Goal: Information Seeking & Learning: Learn about a topic

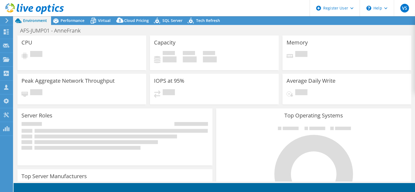
select select "EUFrankfurt"
select select "EUR"
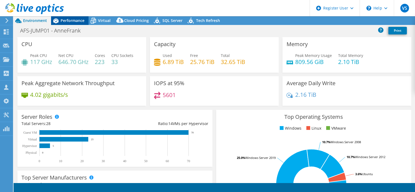
click at [79, 22] on span "Performance" at bounding box center [73, 20] width 24 height 5
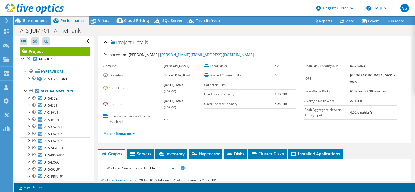
scroll to position [54, 0]
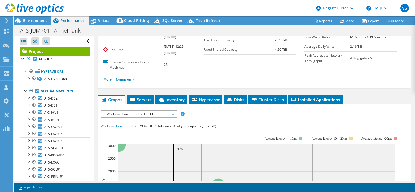
click at [157, 113] on span "Workload Concentration Bubble" at bounding box center [139, 114] width 70 height 7
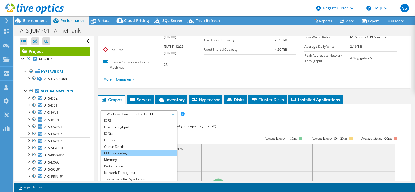
click at [123, 152] on li "CPU Percentage" at bounding box center [138, 153] width 75 height 7
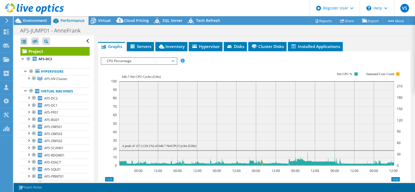
scroll to position [109, 0]
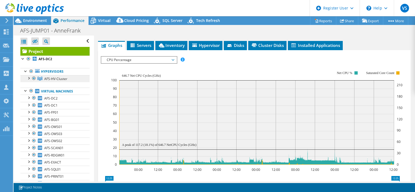
click at [60, 79] on span "AFS-HV-Cluster" at bounding box center [55, 79] width 23 height 5
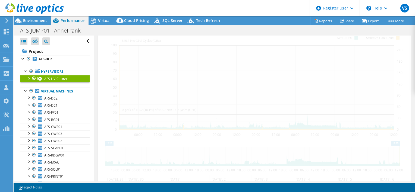
scroll to position [74, 0]
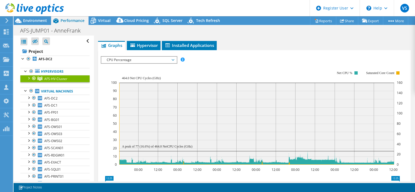
click at [29, 78] on div at bounding box center [28, 77] width 5 height 5
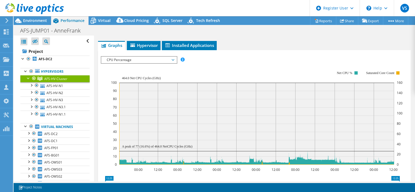
click at [29, 78] on div at bounding box center [28, 77] width 5 height 5
